Goal: Navigation & Orientation: Find specific page/section

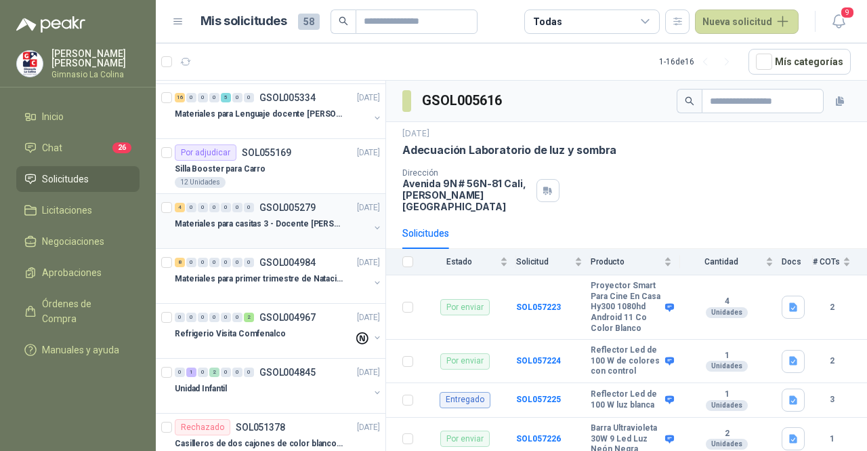
scroll to position [339, 0]
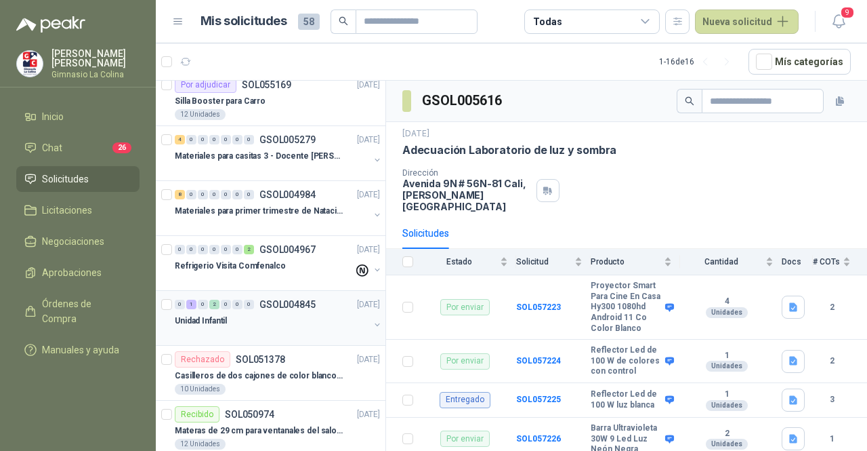
click at [289, 324] on div "Unidad Infantil" at bounding box center [272, 320] width 194 height 16
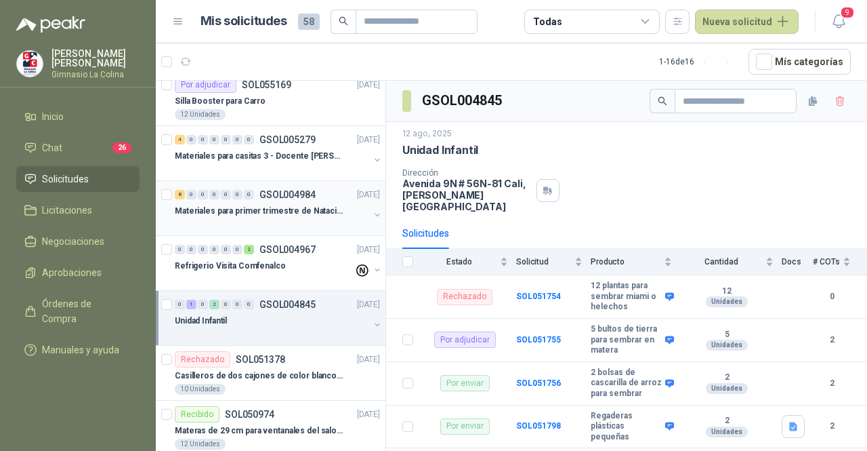
click at [287, 196] on p "GSOL004984" at bounding box center [287, 194] width 56 height 9
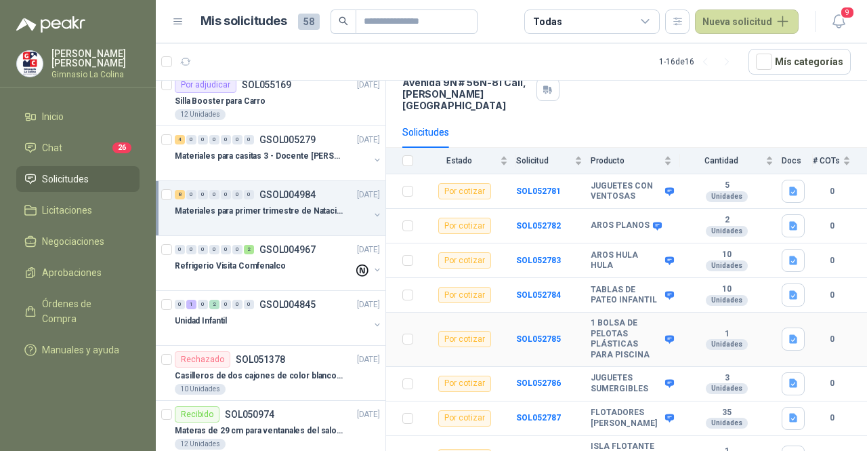
scroll to position [80, 0]
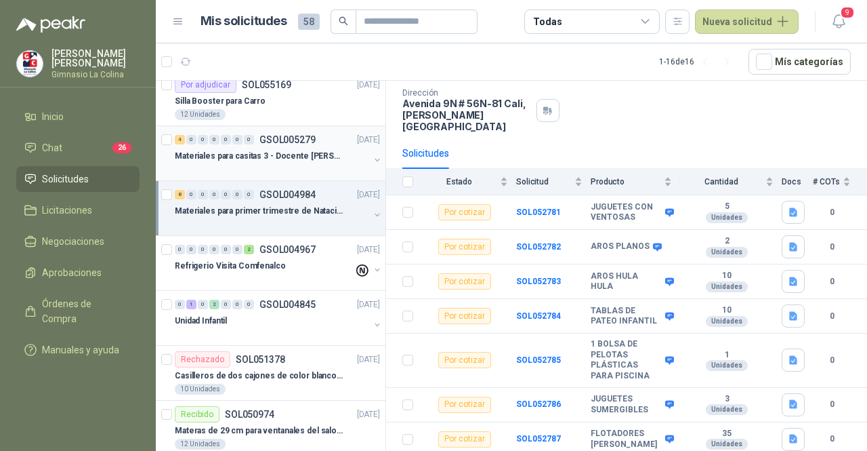
click at [292, 151] on p "Materiales para casitas 3 - Docente [PERSON_NAME]" at bounding box center [259, 156] width 169 height 13
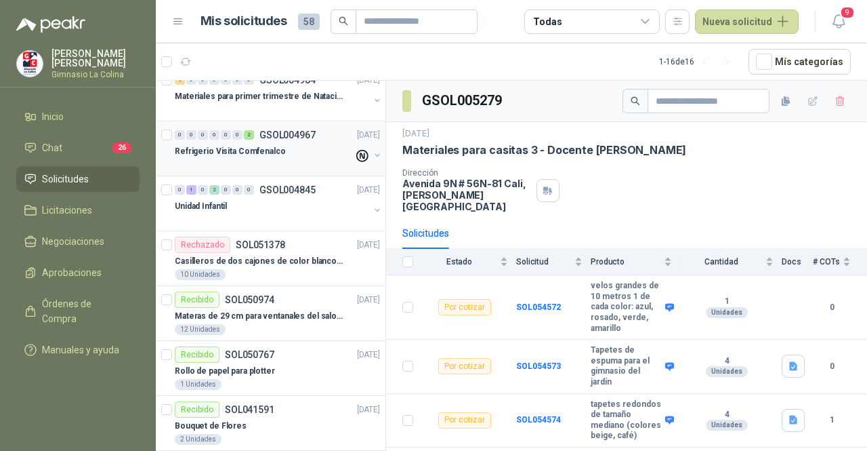
scroll to position [474, 0]
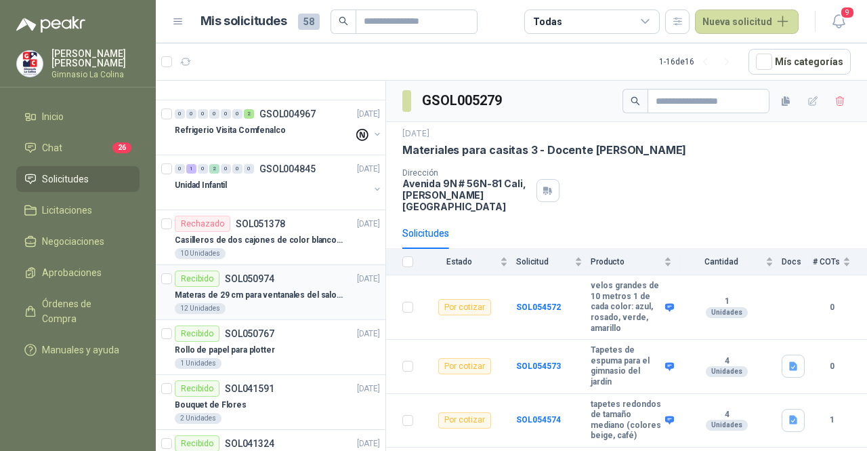
click at [267, 290] on p "Materas de 29 cm para ventanales del salon de lenguaje y coordinación" at bounding box center [259, 295] width 169 height 13
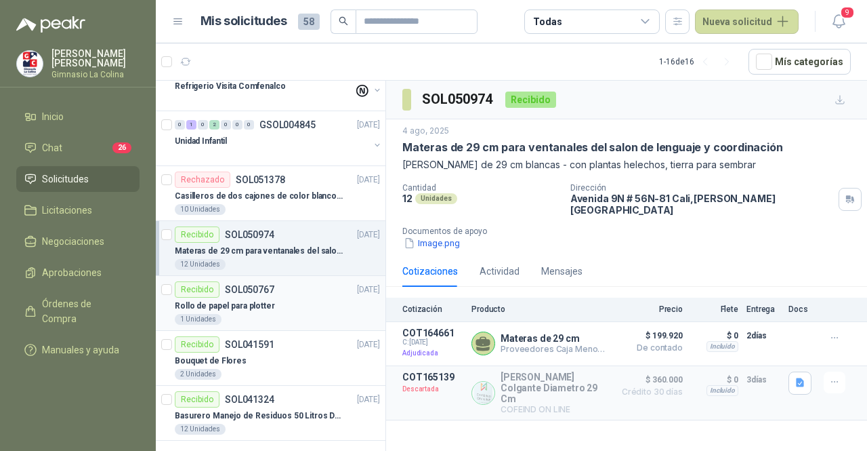
scroll to position [451, 0]
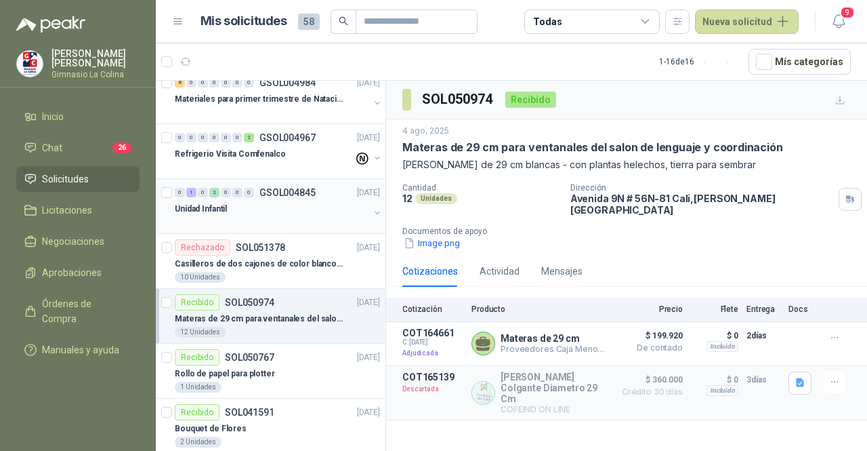
click at [260, 217] on div at bounding box center [272, 222] width 194 height 11
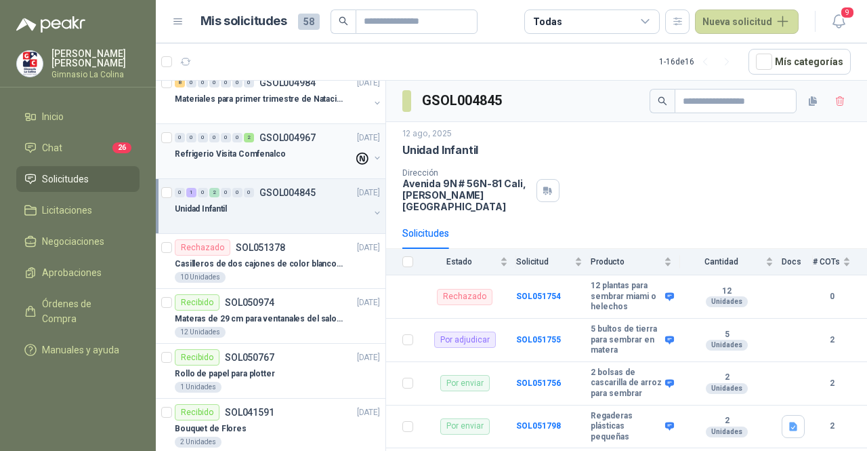
click at [259, 163] on div at bounding box center [264, 167] width 179 height 11
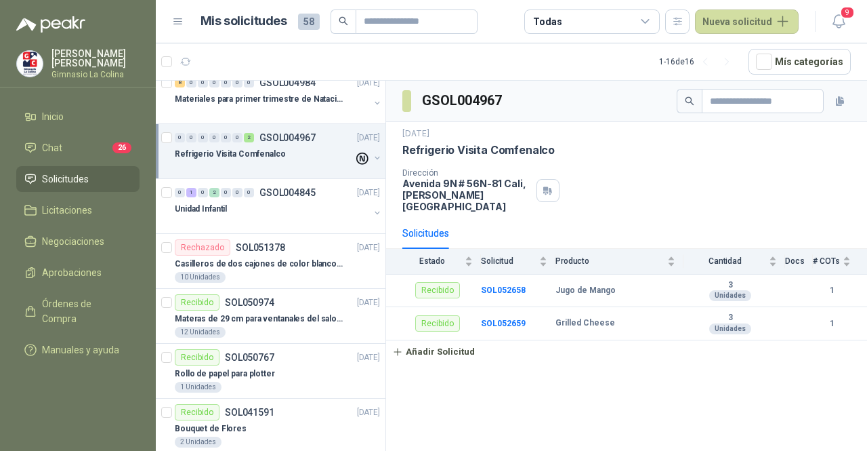
scroll to position [383, 0]
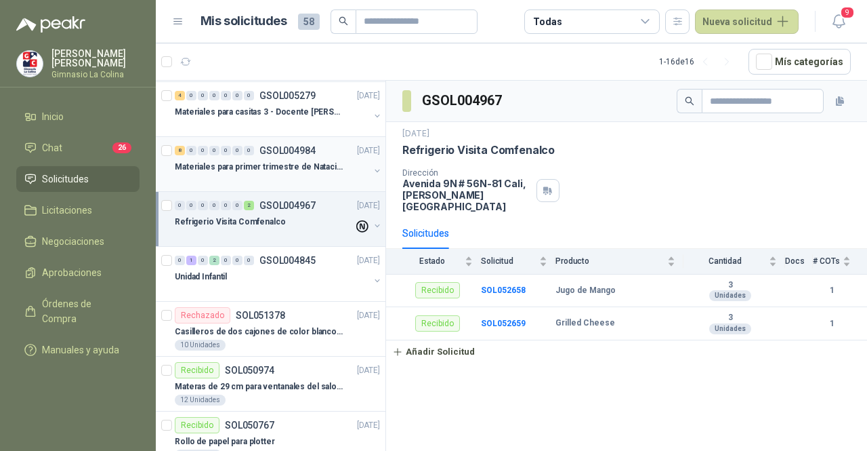
click at [278, 159] on div "Materiales para primer trimestre de Natación" at bounding box center [272, 167] width 194 height 16
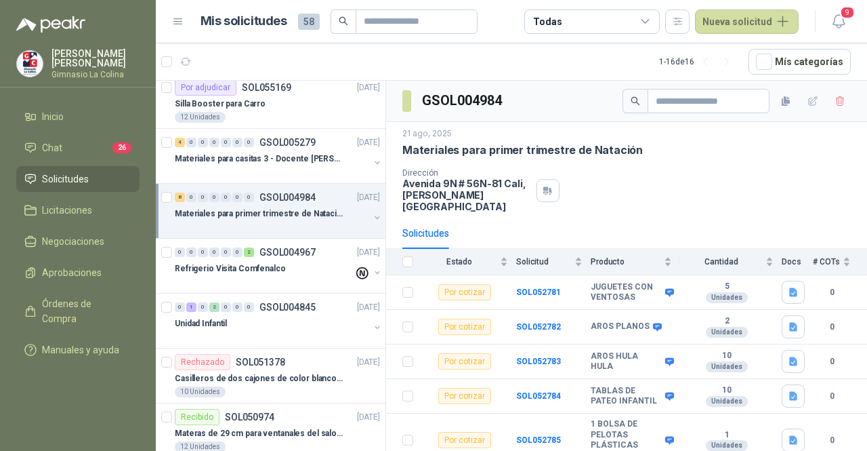
scroll to position [315, 0]
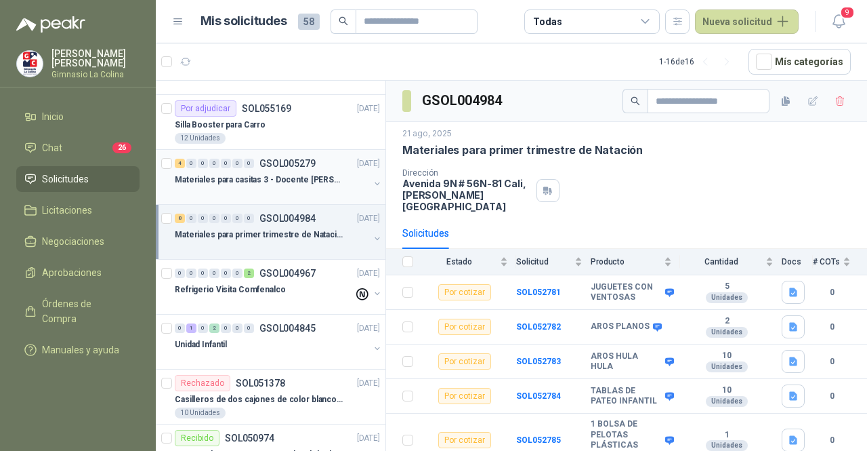
click at [281, 171] on div "Materiales para casitas 3 - Docente [PERSON_NAME]" at bounding box center [272, 179] width 194 height 16
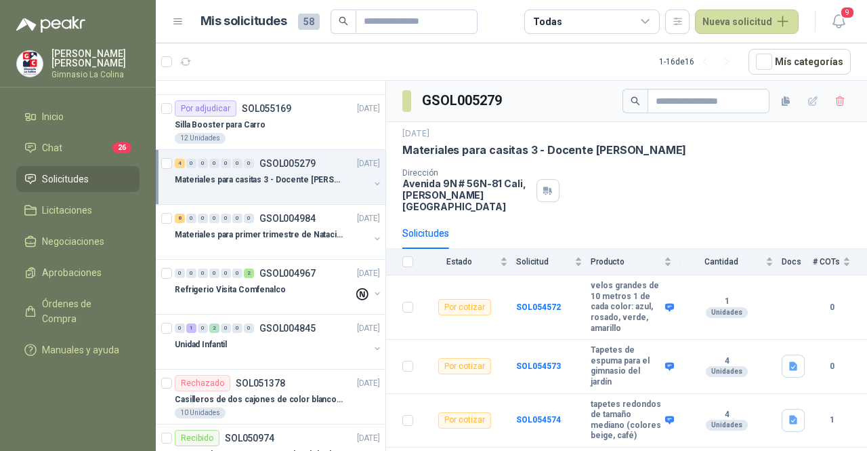
scroll to position [247, 0]
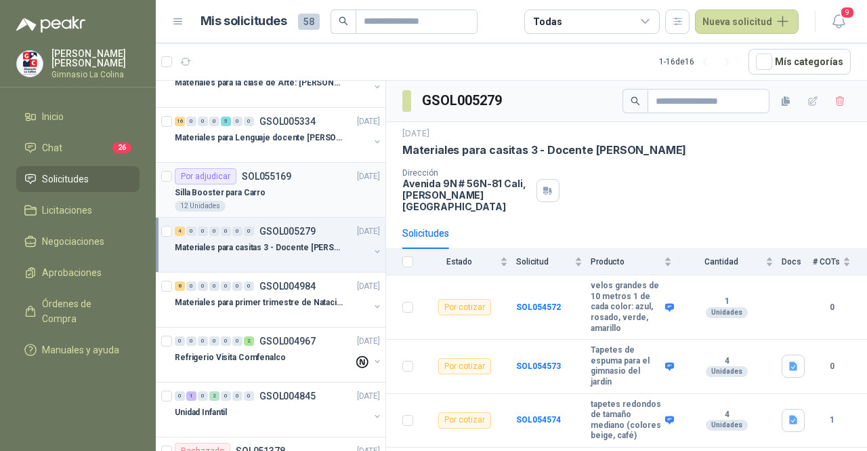
click at [283, 192] on div "Silla Booster para Carro" at bounding box center [277, 192] width 205 height 16
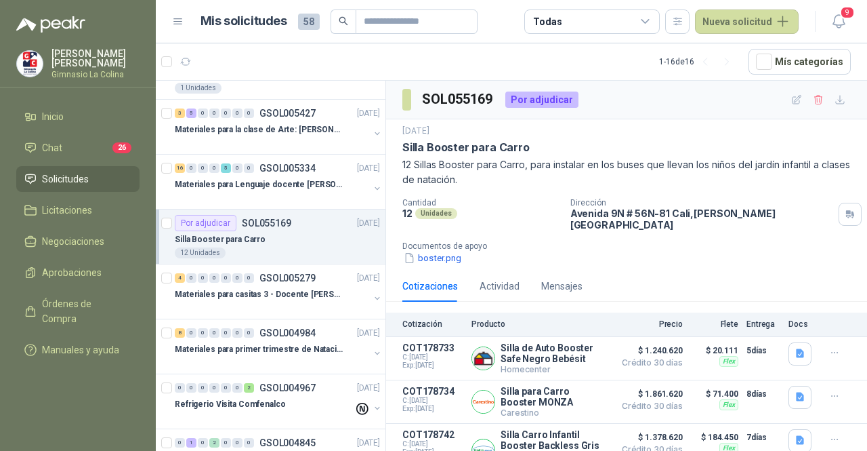
scroll to position [180, 0]
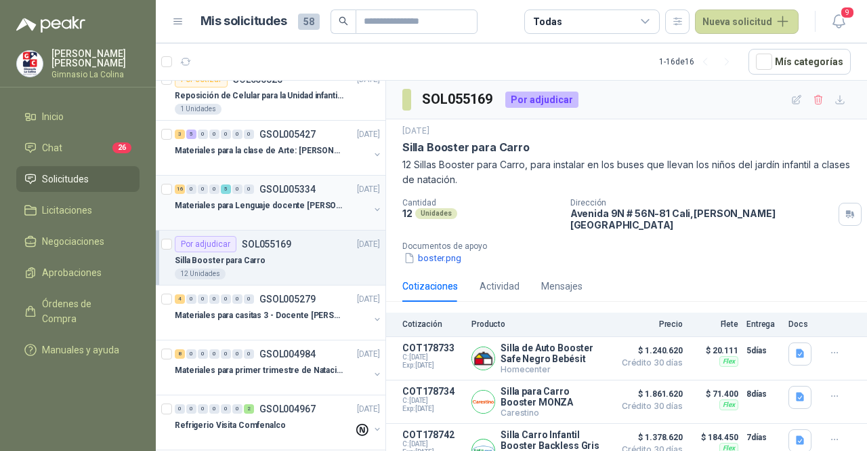
click at [312, 220] on div at bounding box center [272, 218] width 194 height 11
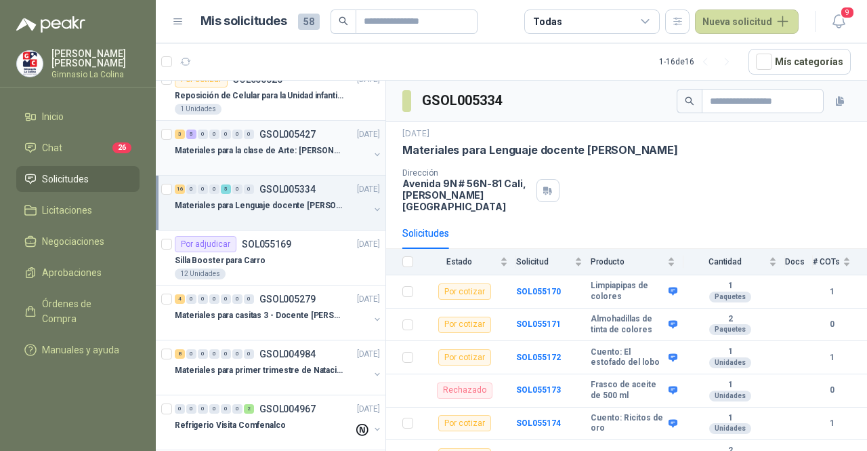
click at [317, 159] on div at bounding box center [272, 164] width 194 height 11
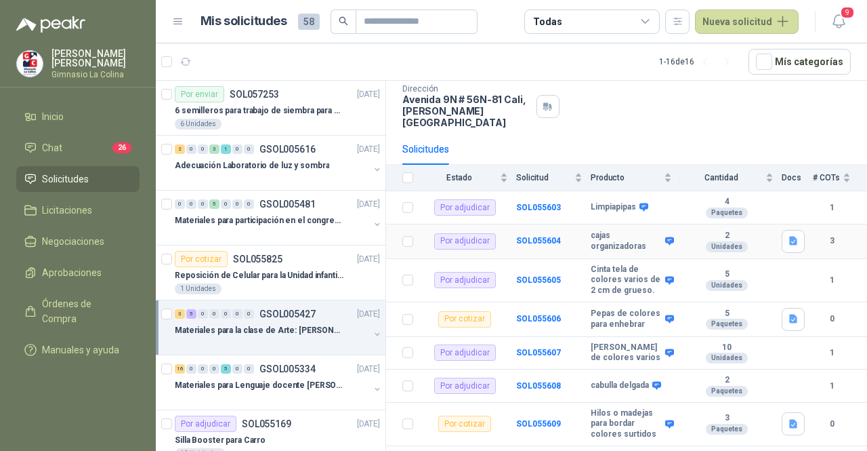
scroll to position [145, 0]
